Goal: Task Accomplishment & Management: Use online tool/utility

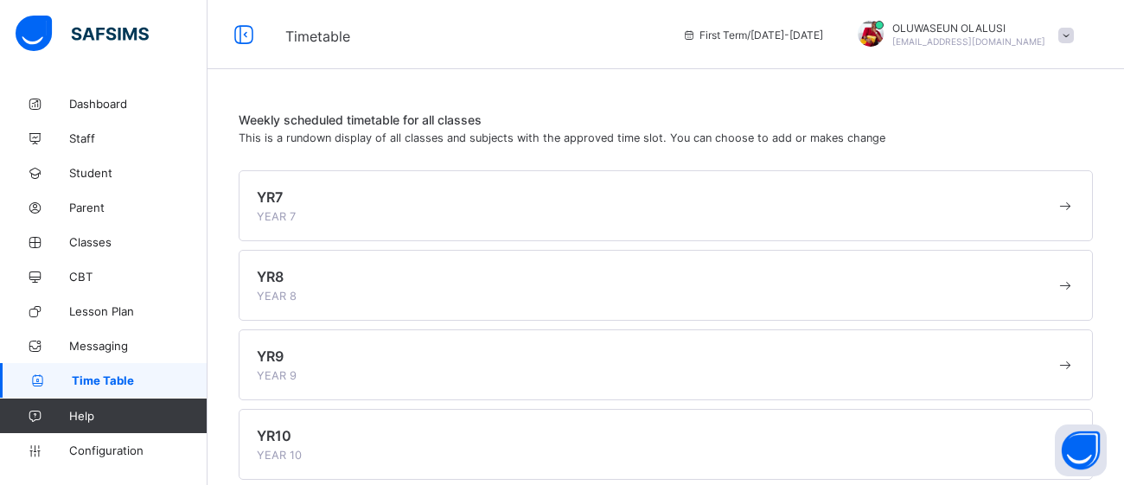
click at [790, 208] on div "YR7 YEAR 7" at bounding box center [656, 206] width 799 height 35
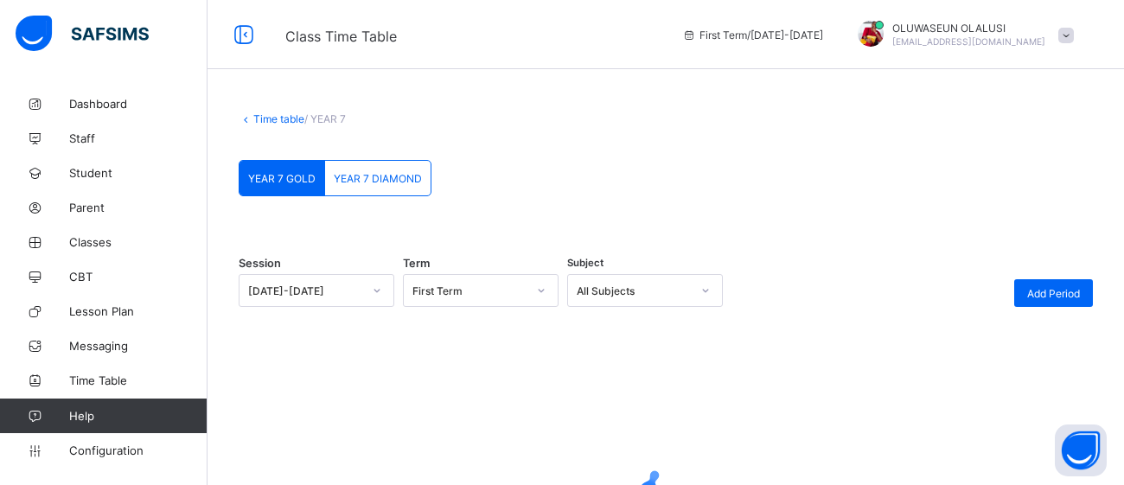
click at [791, 394] on div at bounding box center [666, 488] width 855 height 329
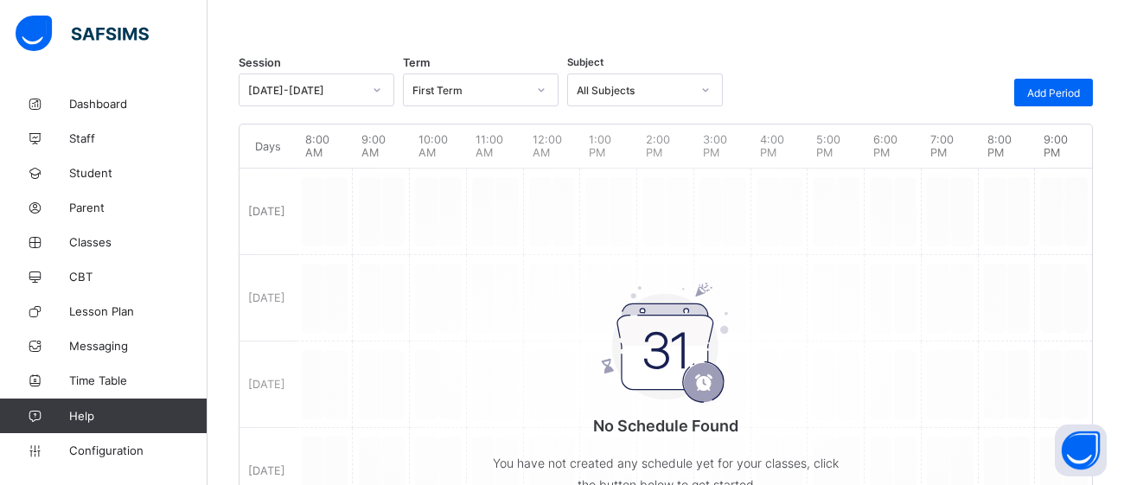
scroll to position [202, 0]
click at [1053, 90] on span "Add Period" at bounding box center [1054, 92] width 53 height 13
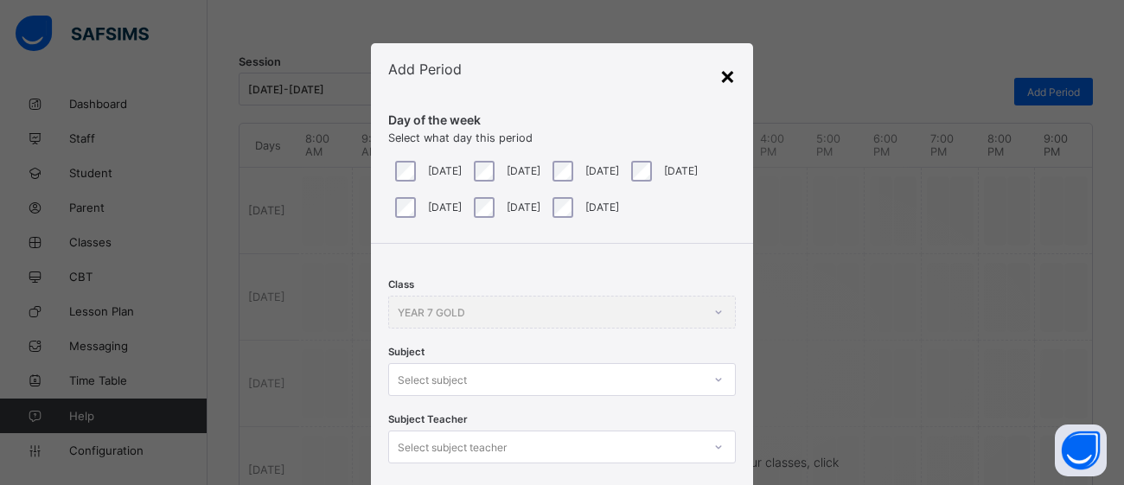
click at [728, 68] on div "×" at bounding box center [728, 75] width 16 height 29
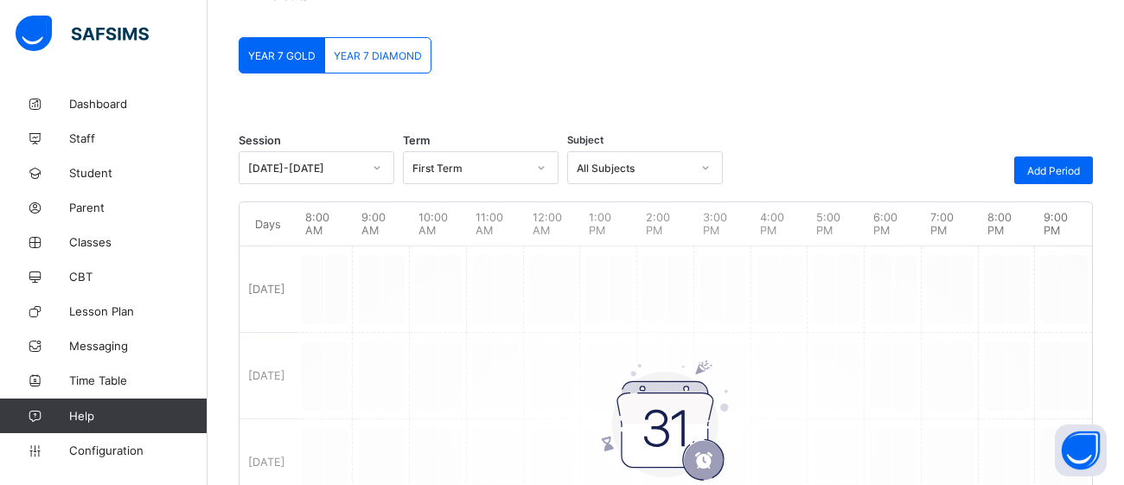
scroll to position [133, 0]
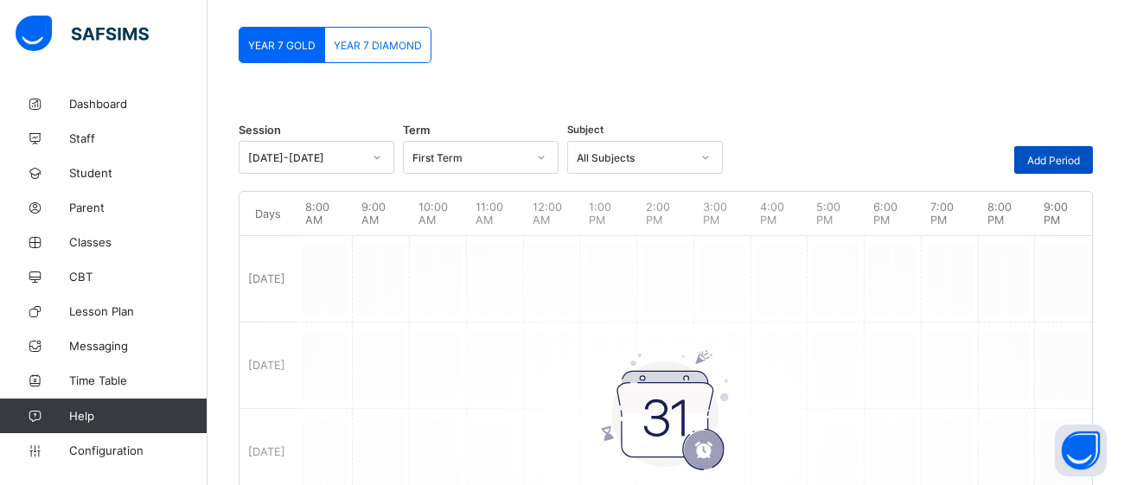
click at [1065, 154] on span "Add Period" at bounding box center [1054, 160] width 53 height 13
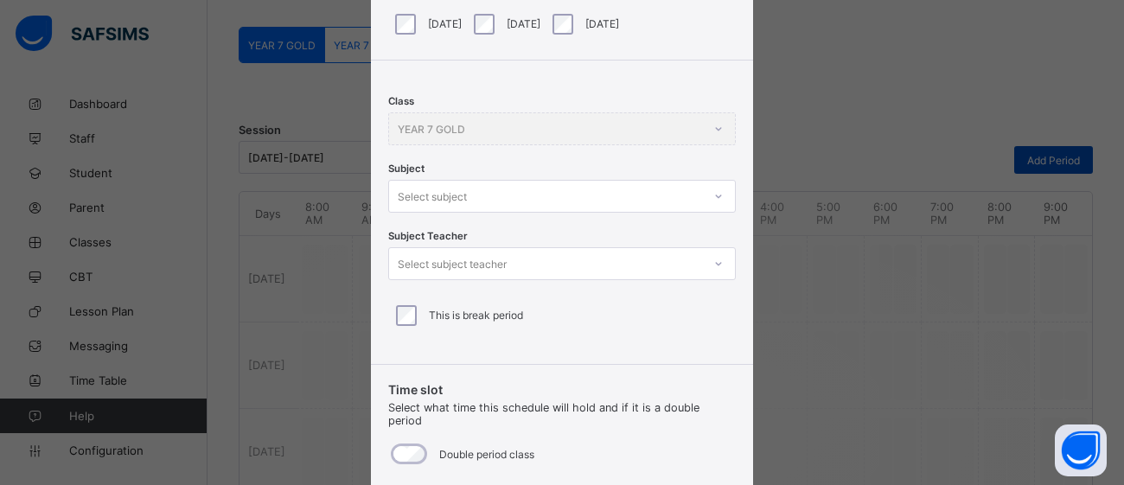
scroll to position [193, 0]
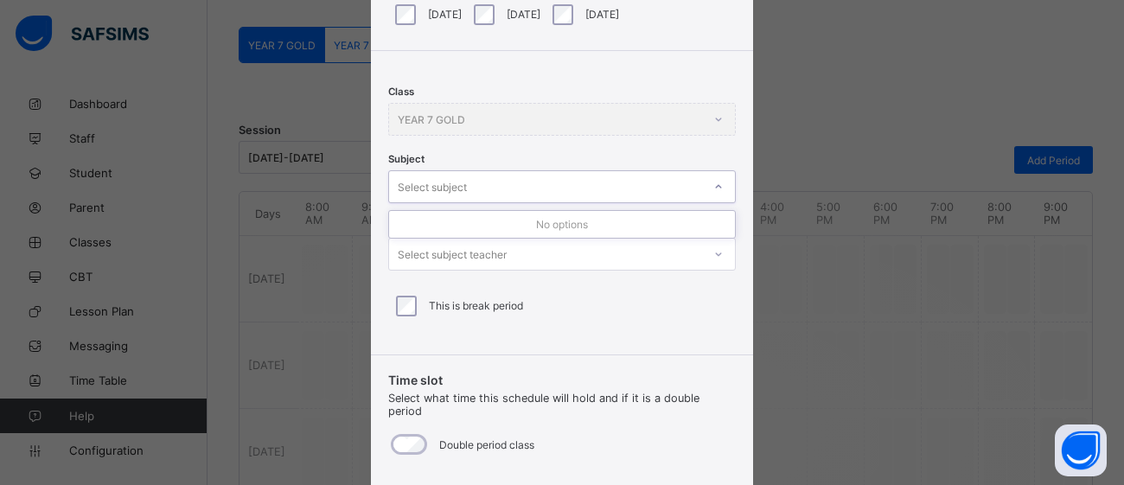
click at [855, 195] on div "× Add Period Day of the week Select what day this period [DATE] [DATE] [DATE] […" at bounding box center [562, 242] width 1124 height 485
click at [644, 318] on div "This is break period" at bounding box center [562, 306] width 348 height 36
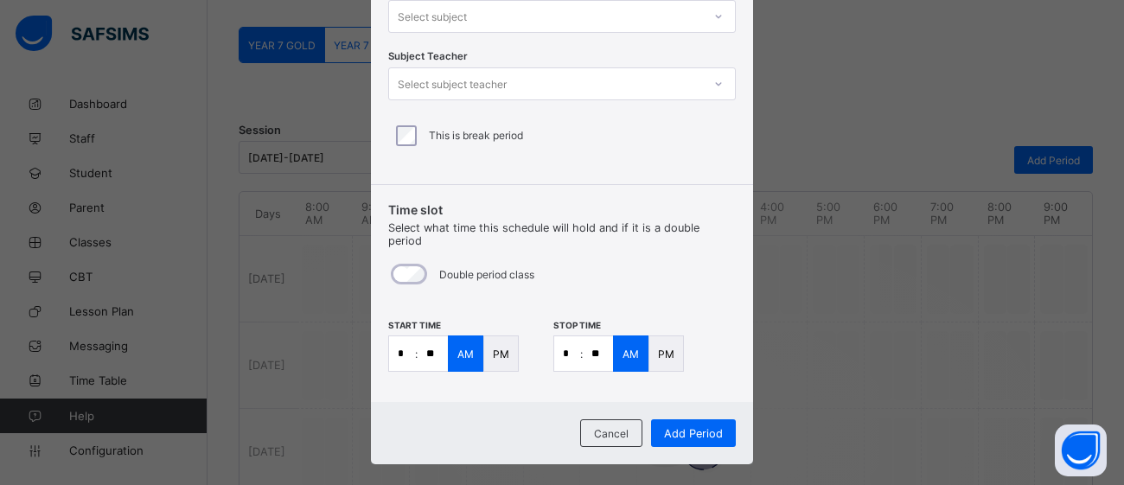
scroll to position [371, 0]
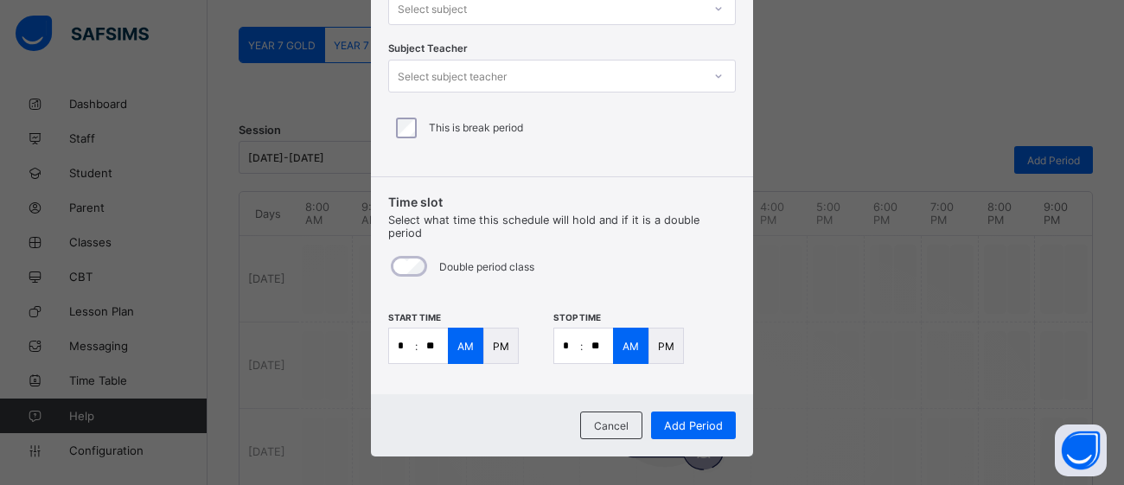
click at [592, 334] on input "**" at bounding box center [598, 346] width 30 height 35
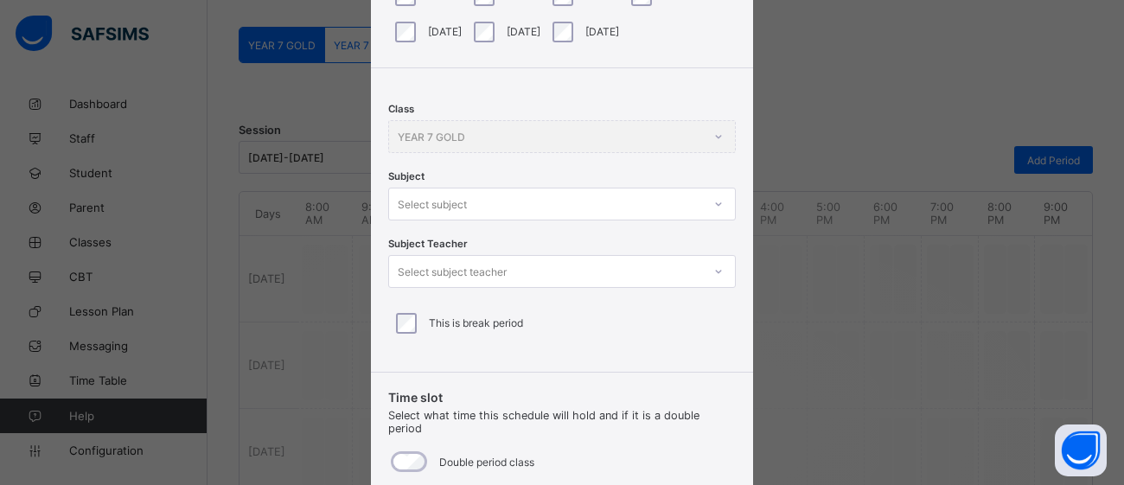
scroll to position [170, 0]
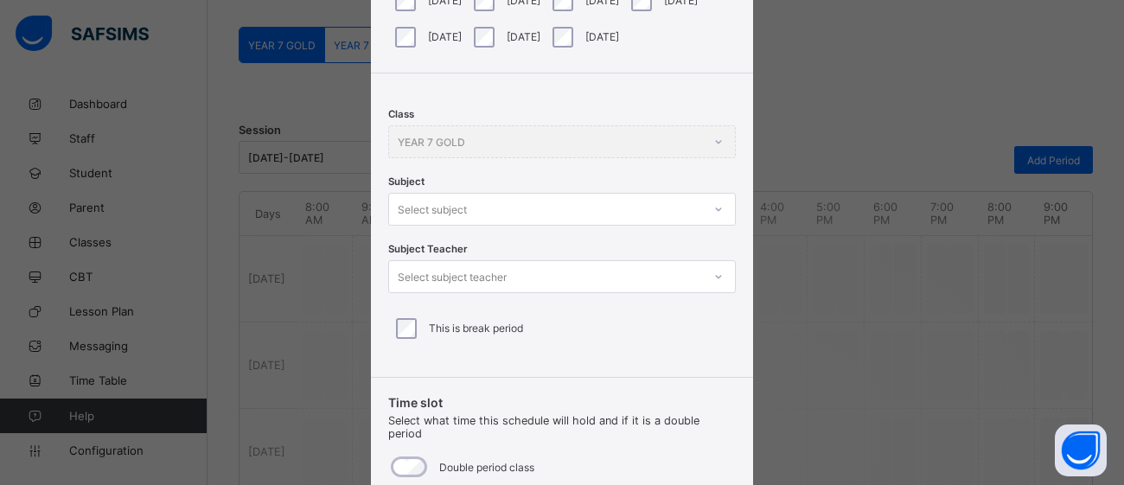
type input "**"
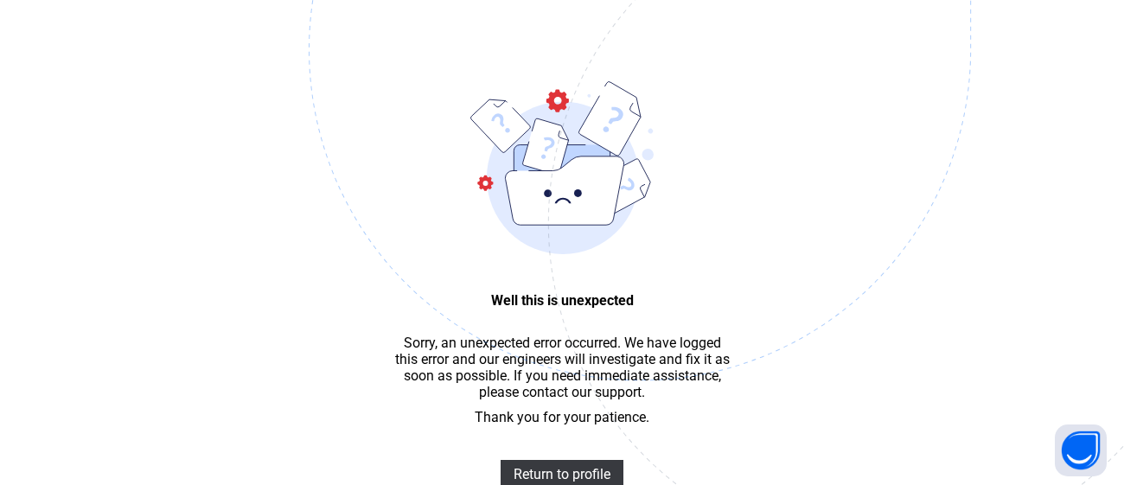
scroll to position [51, 0]
click at [536, 464] on div "Return to profile" at bounding box center [562, 475] width 123 height 28
click at [571, 468] on span "Return to profile" at bounding box center [562, 475] width 97 height 16
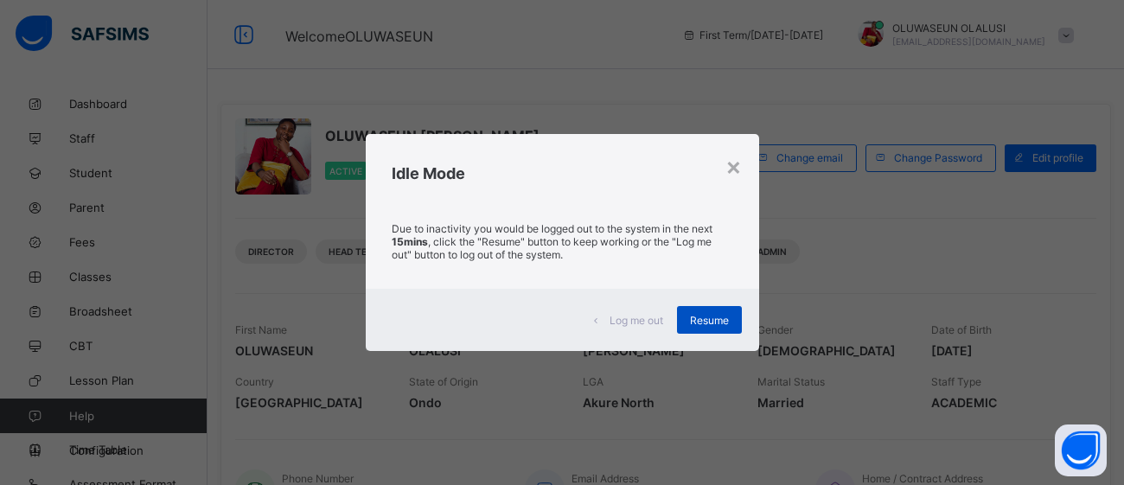
click at [709, 320] on span "Resume" at bounding box center [709, 320] width 39 height 13
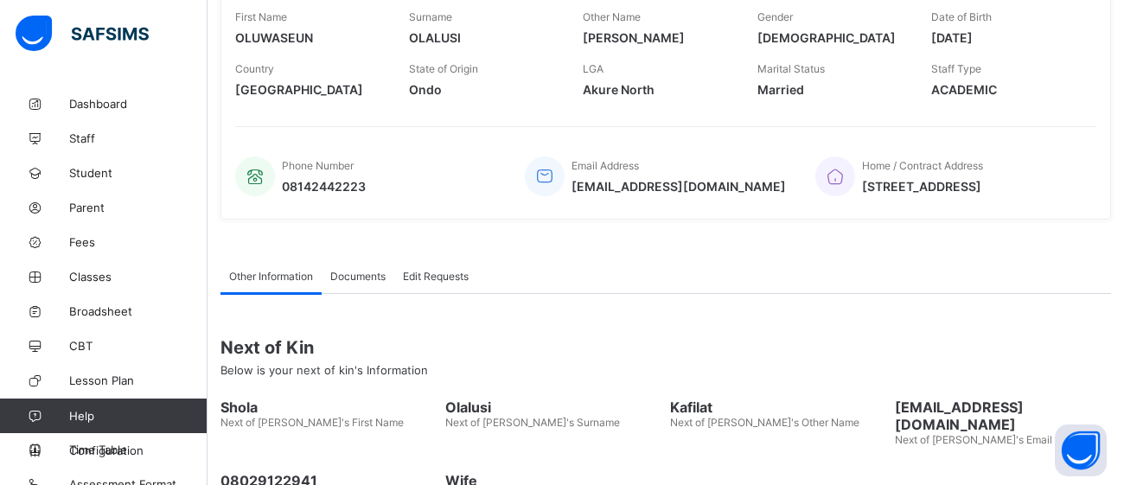
scroll to position [16, 0]
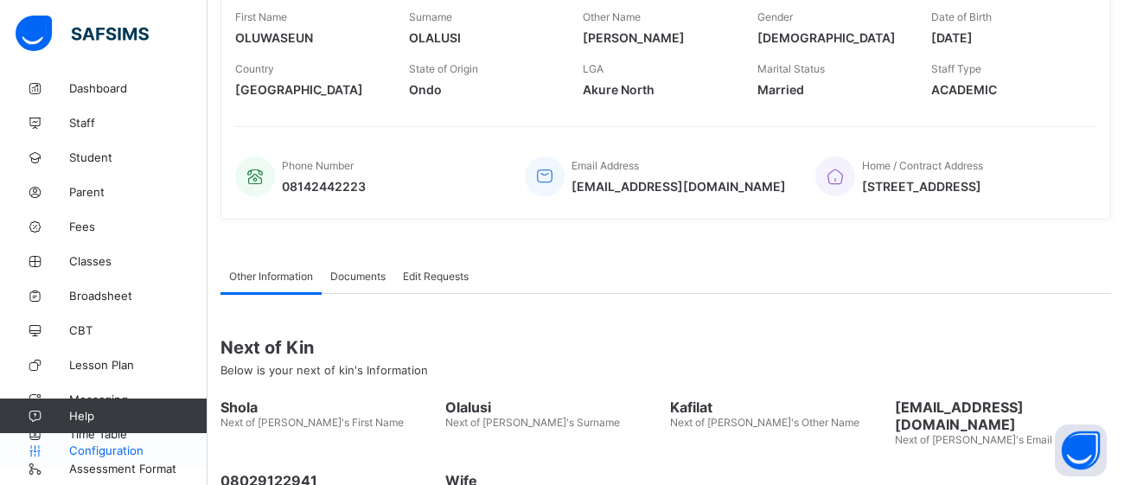
click at [109, 436] on link "Configuration" at bounding box center [103, 450] width 207 height 35
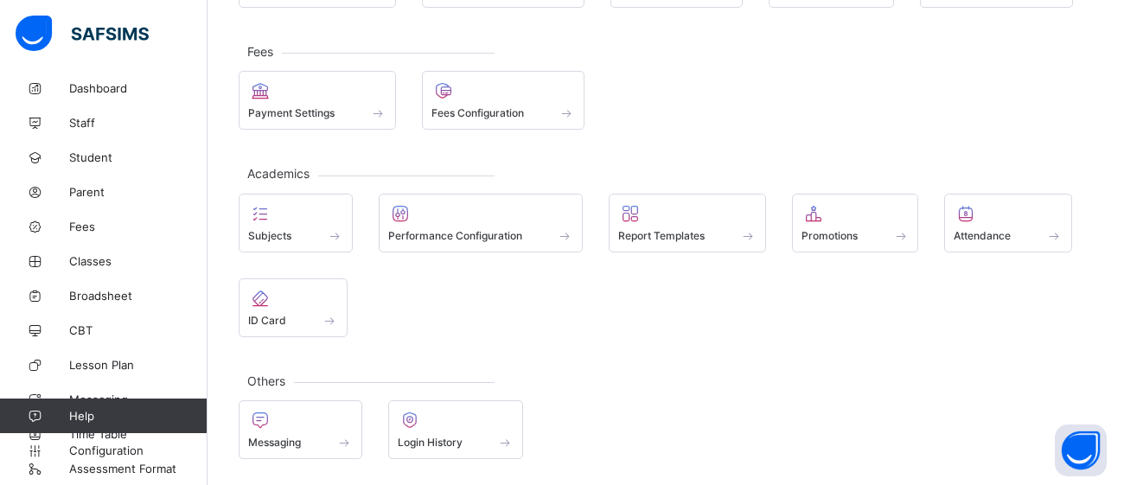
scroll to position [189, 0]
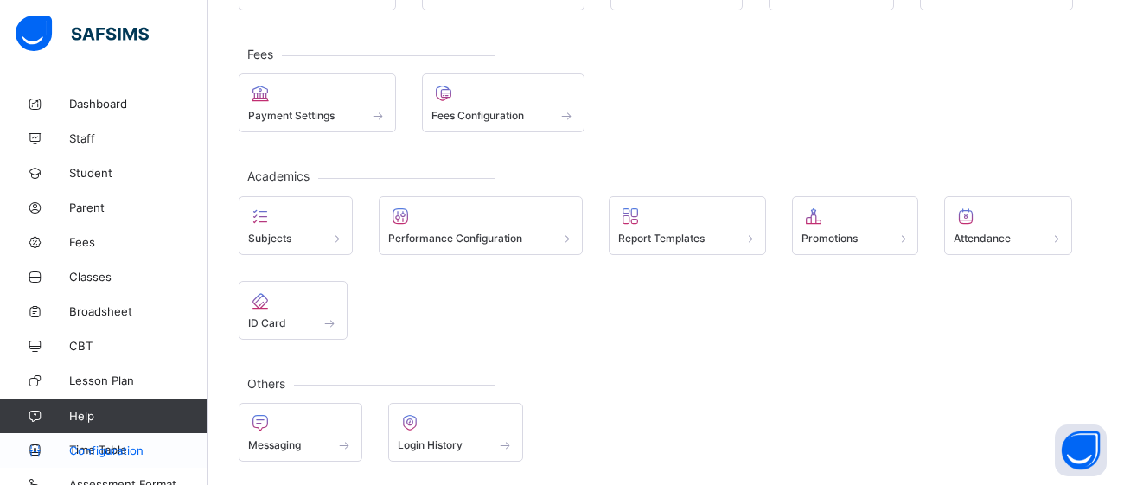
click at [90, 448] on span "Configuration" at bounding box center [138, 451] width 138 height 14
click at [85, 446] on span "Configuration" at bounding box center [138, 451] width 138 height 14
click at [84, 448] on span "Configuration" at bounding box center [138, 451] width 138 height 14
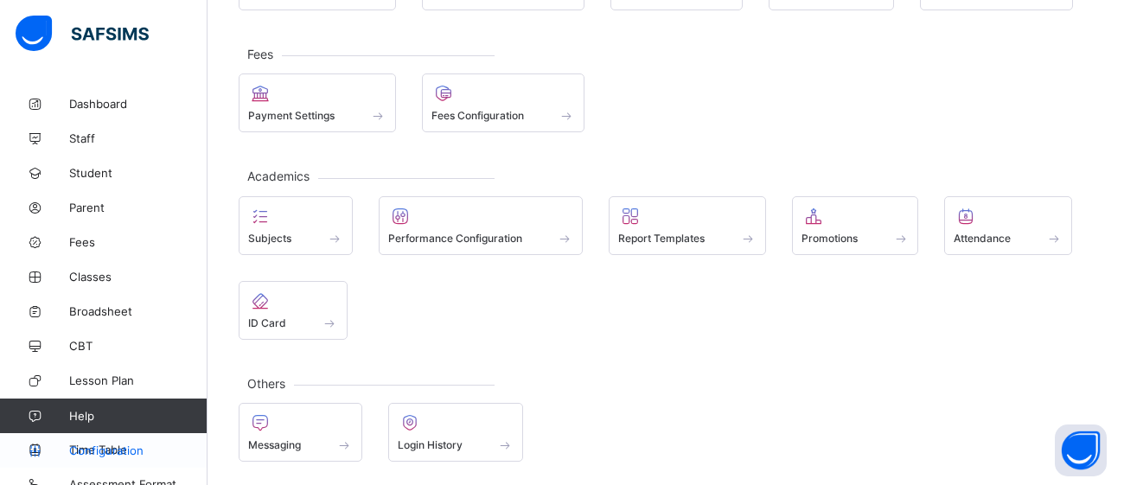
click at [84, 448] on span "Configuration" at bounding box center [138, 451] width 138 height 14
click at [102, 381] on span "Lesson Plan" at bounding box center [138, 381] width 138 height 14
